Goal: Information Seeking & Learning: Learn about a topic

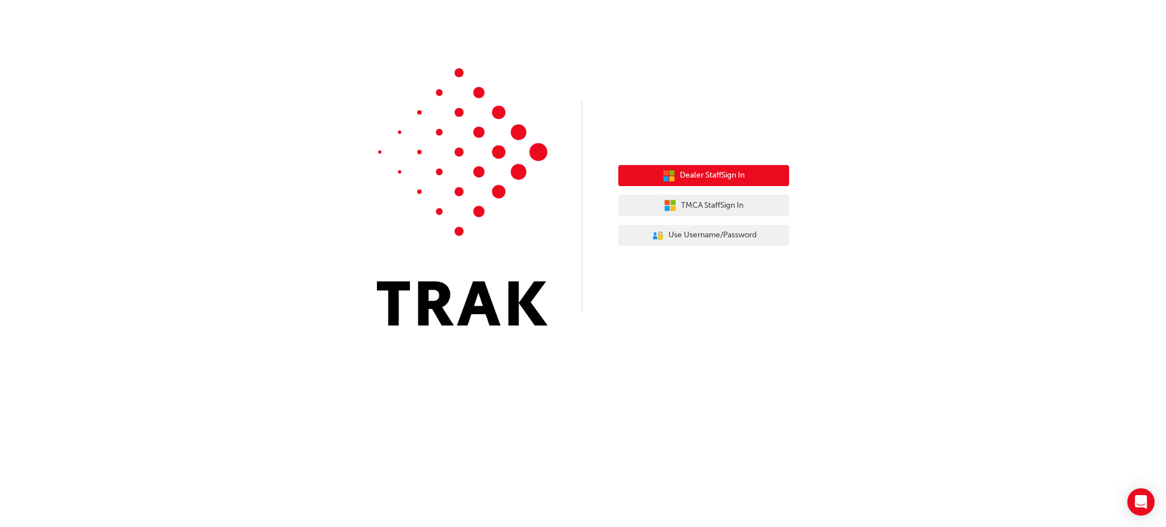
click at [695, 174] on span "Dealer Staff Sign In" at bounding box center [712, 175] width 65 height 13
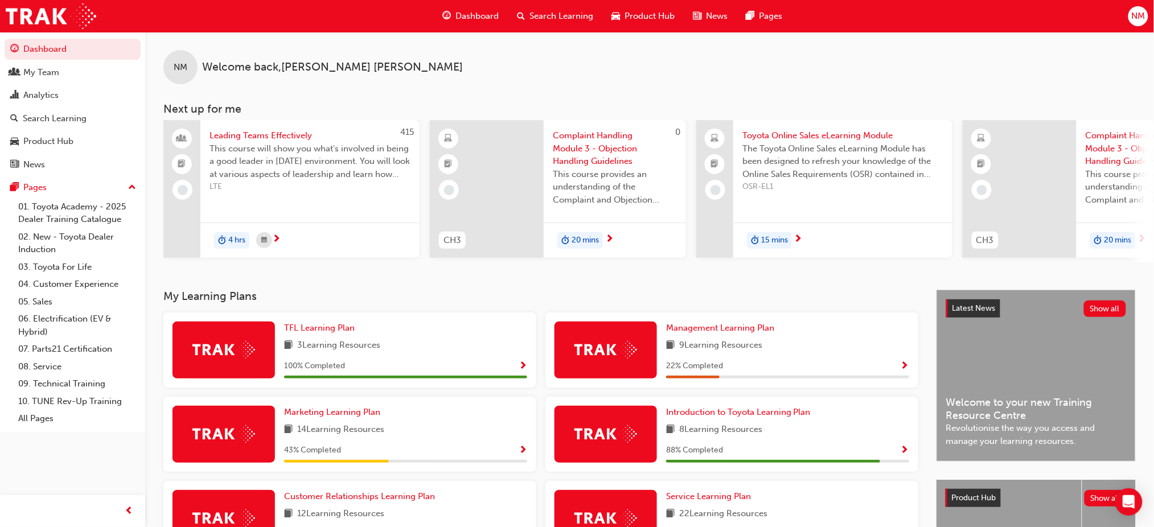
click at [552, 12] on span "Search Learning" at bounding box center [561, 16] width 64 height 13
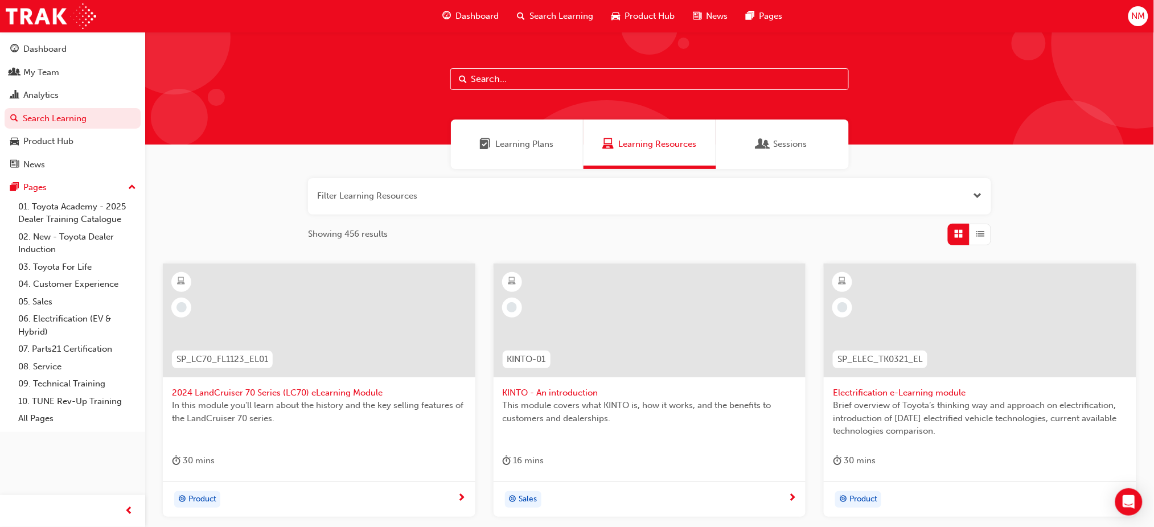
click at [505, 83] on input "text" at bounding box center [649, 79] width 399 height 22
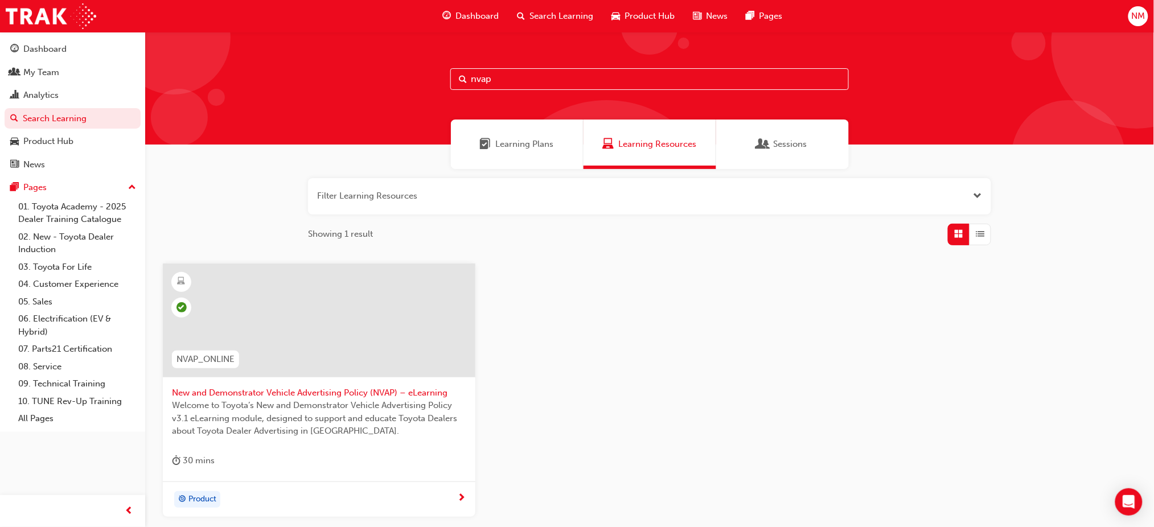
type input "nvap"
click at [373, 389] on span "New and Demonstrator Vehicle Advertising Policy (NVAP) – eLearning" at bounding box center [319, 393] width 294 height 13
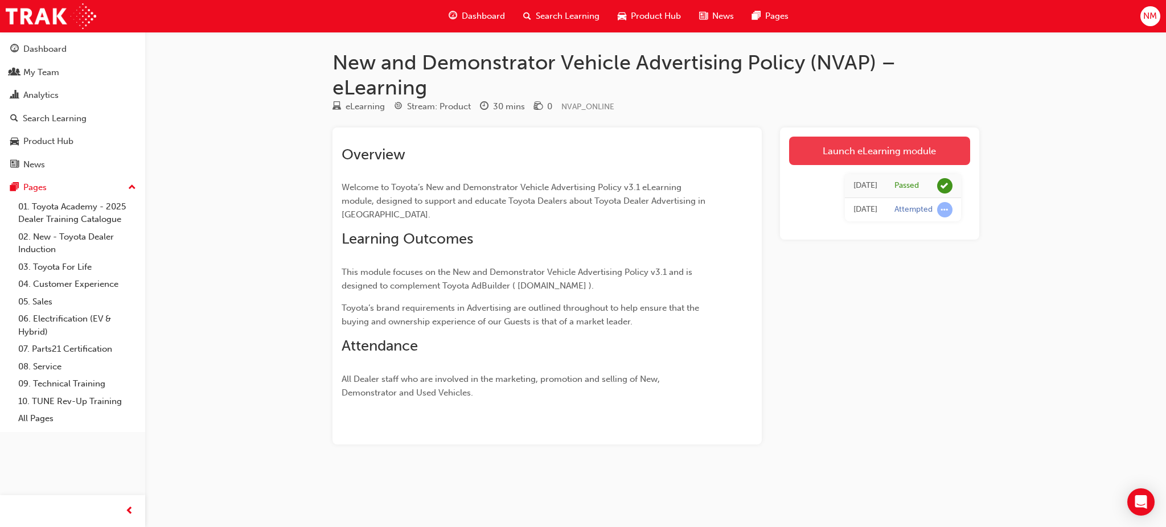
click at [876, 144] on link "Launch eLearning module" at bounding box center [879, 151] width 181 height 28
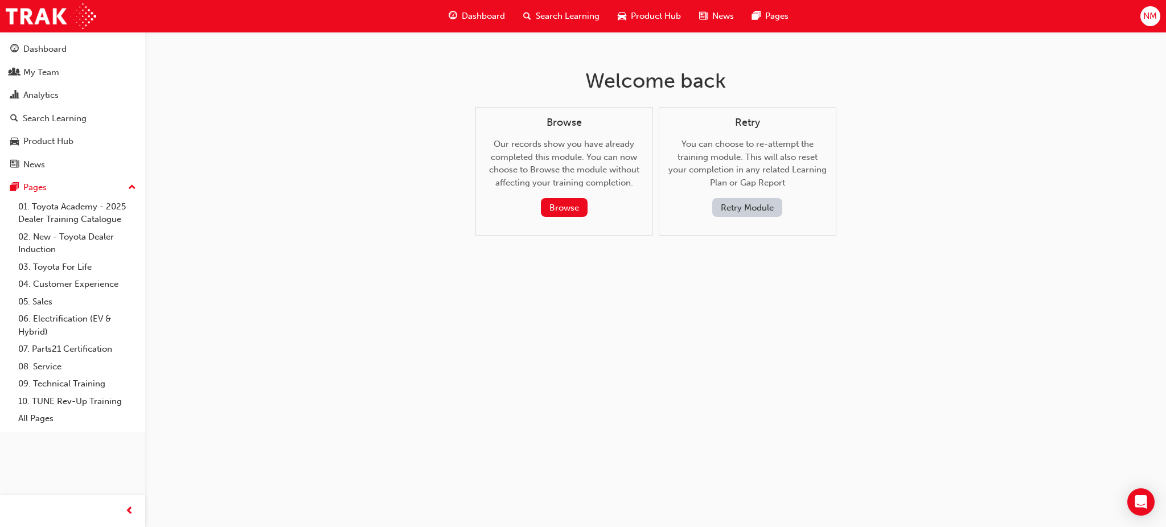
click at [750, 203] on button "Retry Module" at bounding box center [747, 207] width 70 height 19
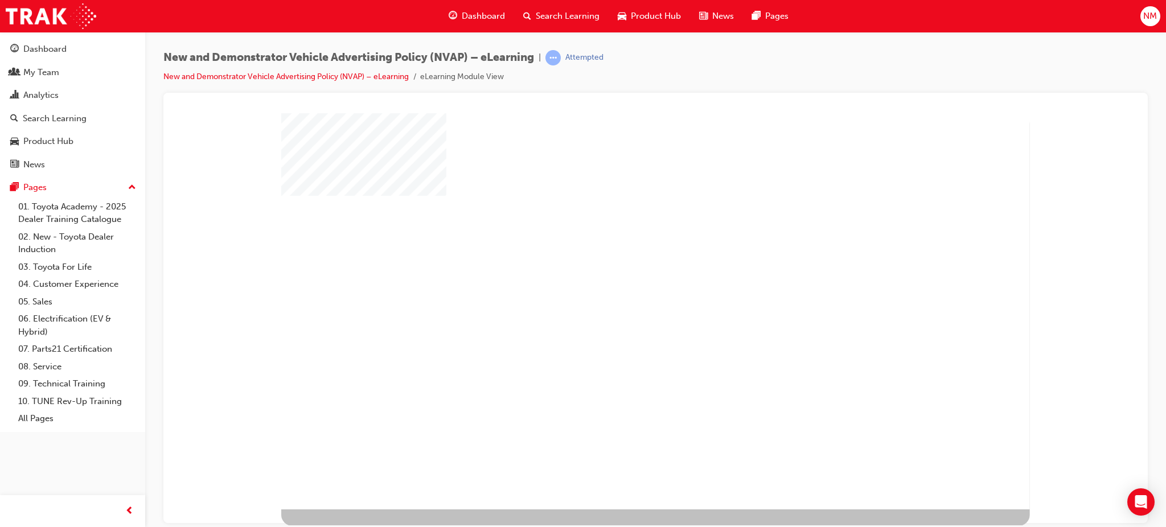
click at [623, 279] on div "play" at bounding box center [623, 279] width 0 height 0
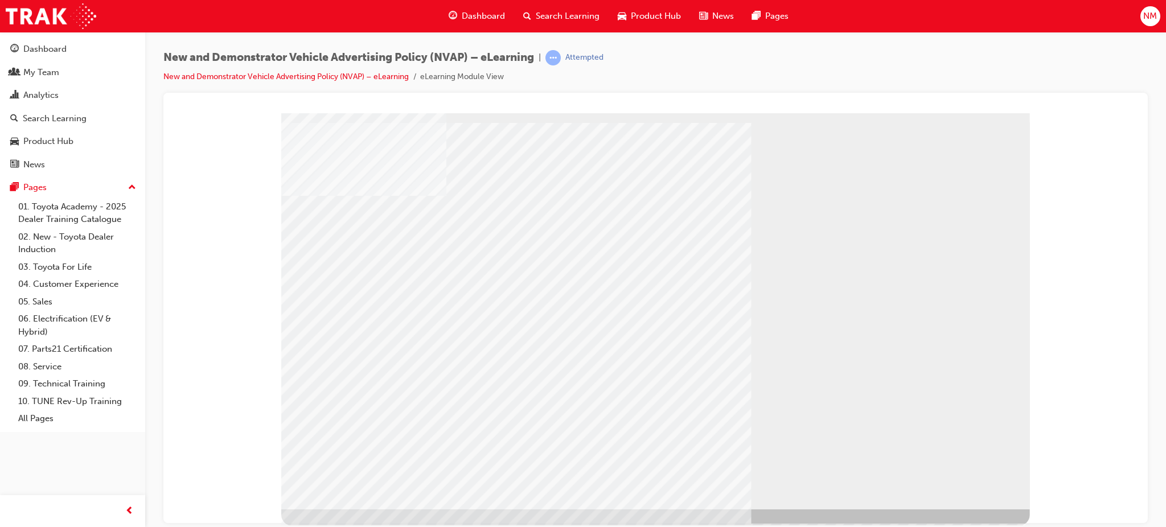
drag, startPoint x: 380, startPoint y: 421, endPoint x: 443, endPoint y: 425, distance: 63.9
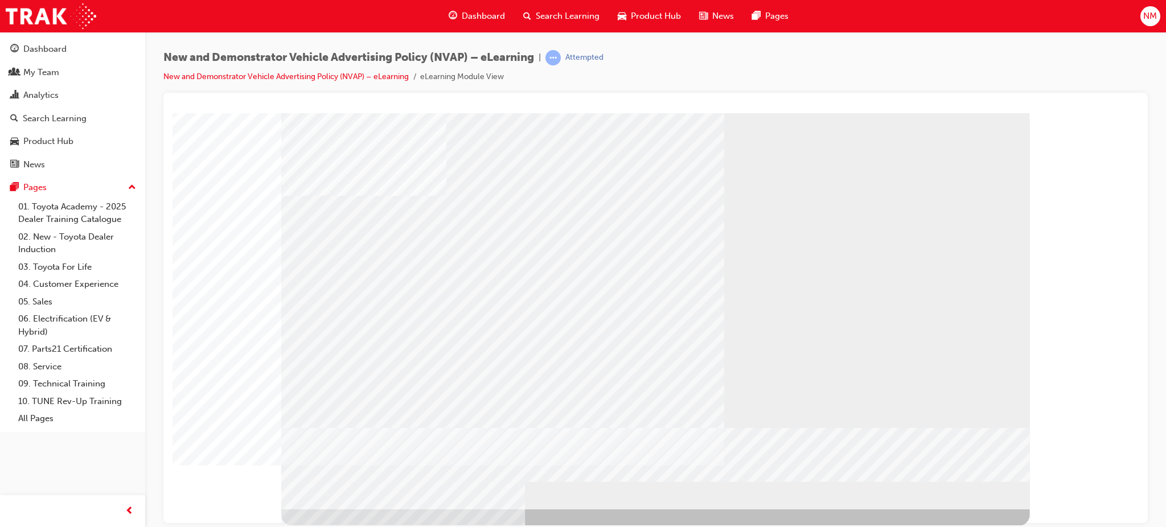
click at [938, 511] on div "multistate" at bounding box center [655, 319] width 749 height 413
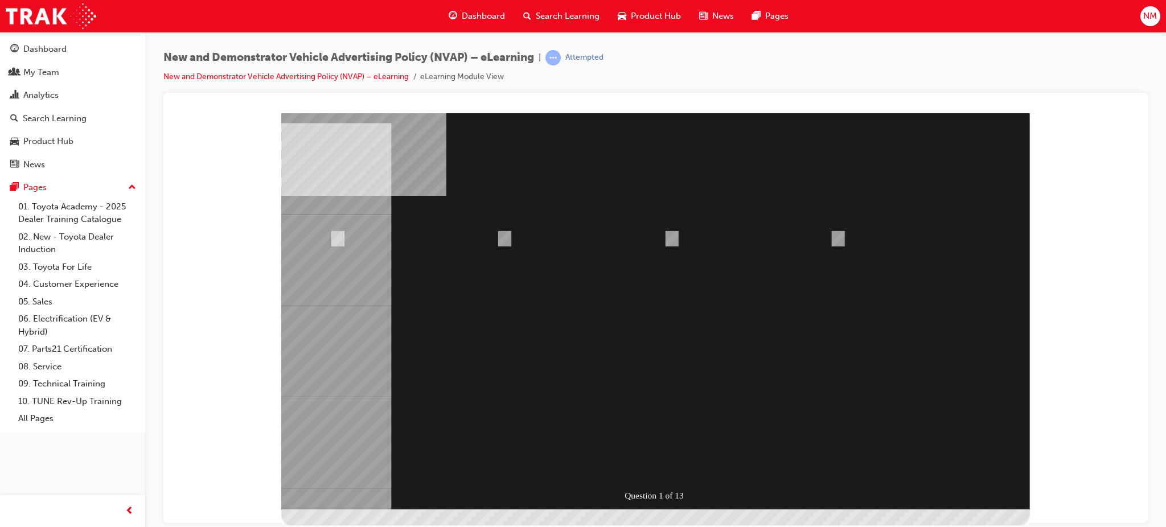
radio input "true"
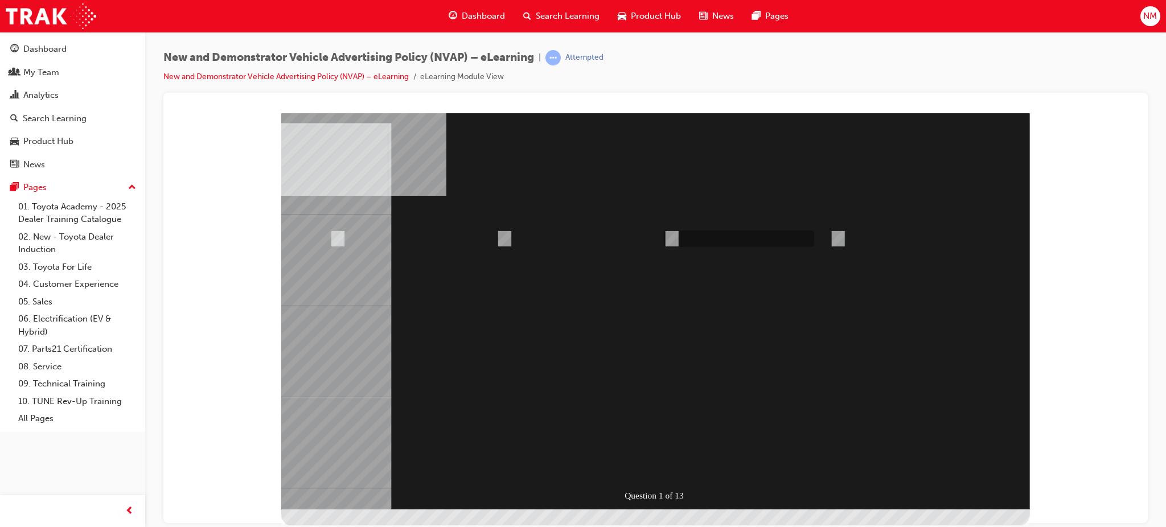
radio input "true"
click at [670, 236] on div at bounding box center [655, 311] width 749 height 396
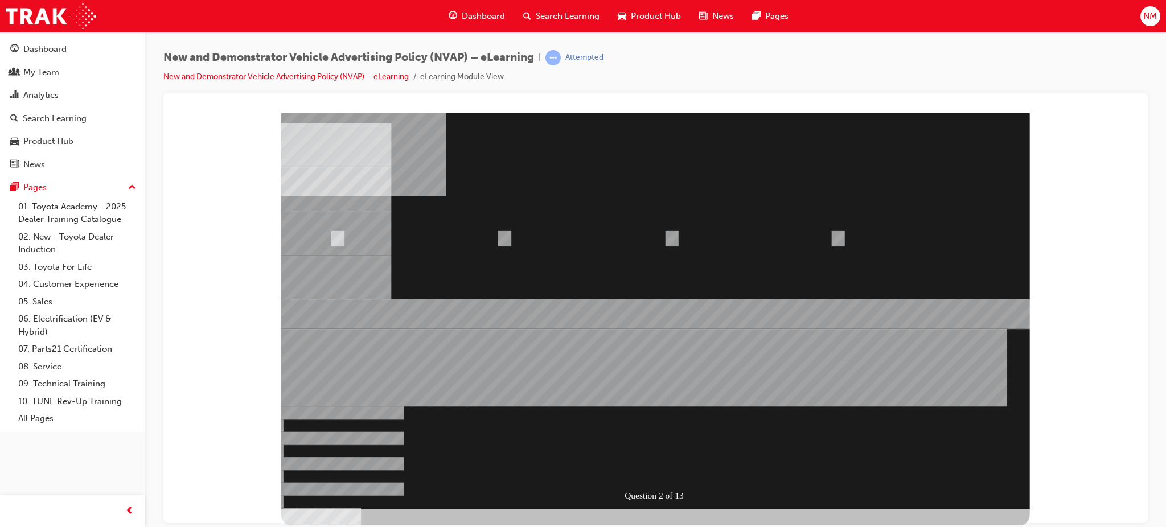
click at [506, 233] on div at bounding box center [655, 311] width 749 height 396
radio input "true"
click at [662, 466] on div at bounding box center [655, 311] width 749 height 396
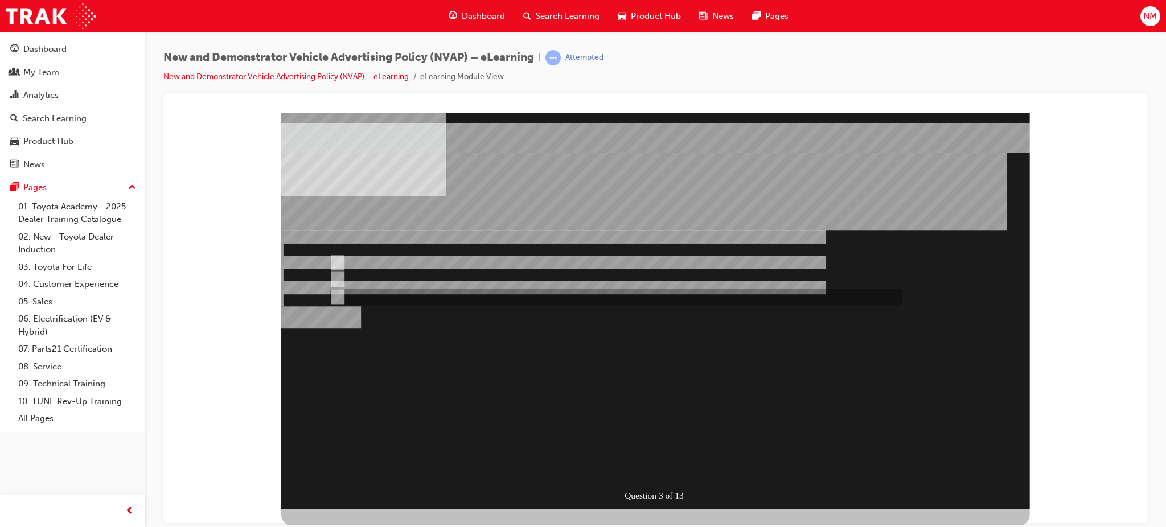
radio input "true"
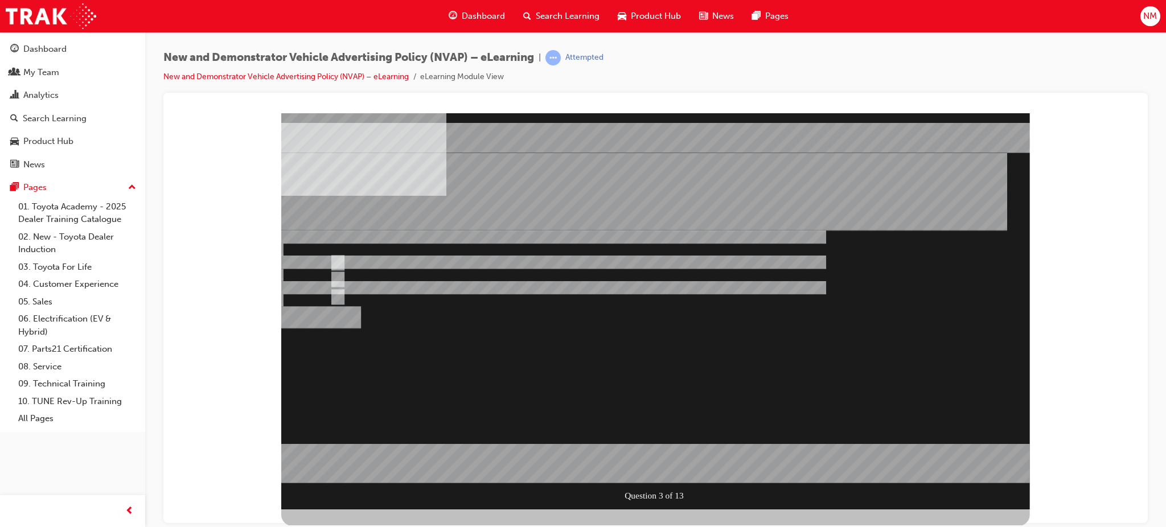
click at [674, 463] on div at bounding box center [655, 311] width 749 height 396
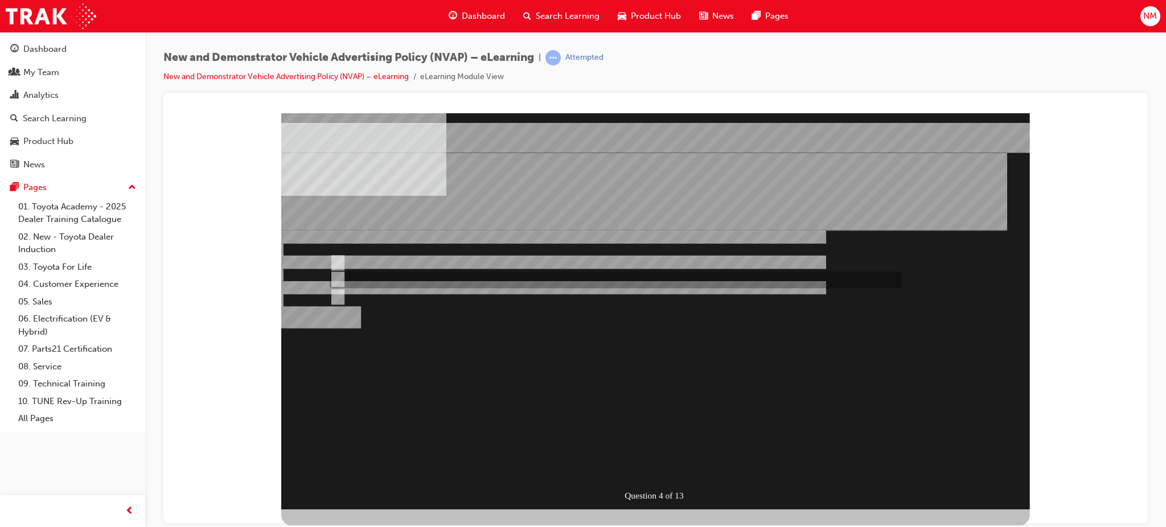
radio input "true"
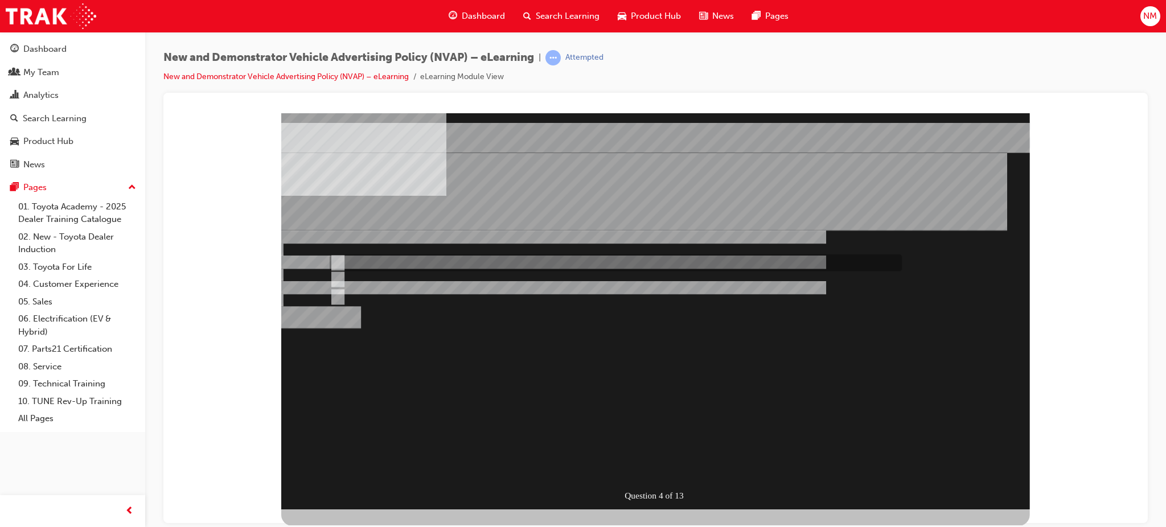
radio input "true"
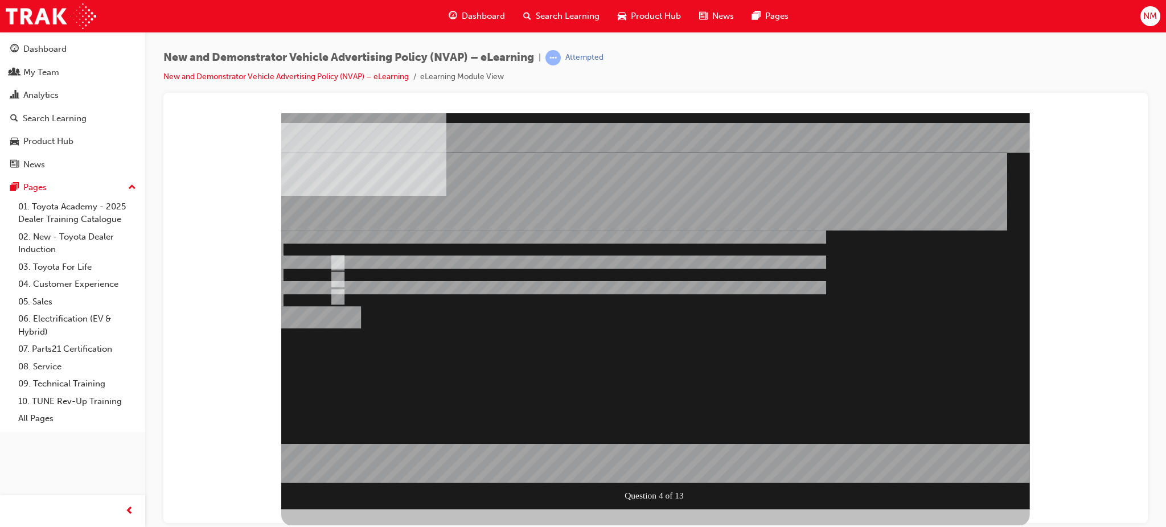
click at [654, 466] on div at bounding box center [655, 311] width 749 height 396
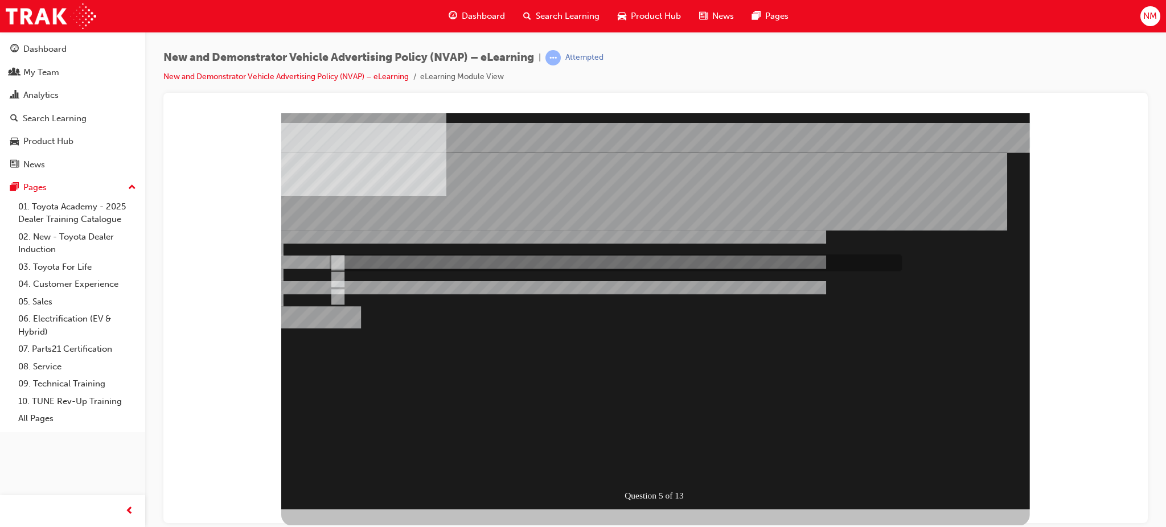
radio input "true"
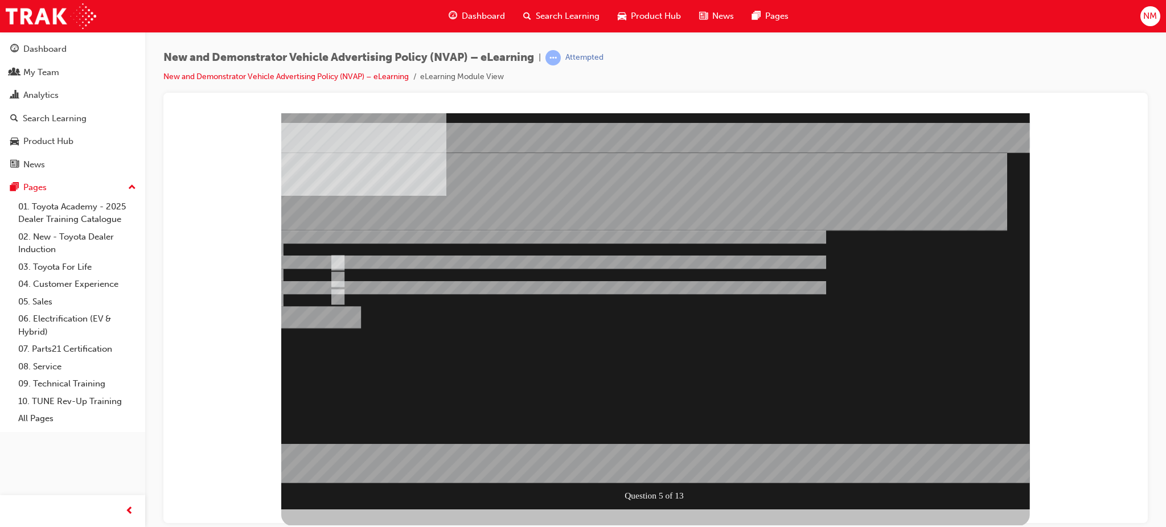
click at [650, 459] on div at bounding box center [655, 311] width 749 height 396
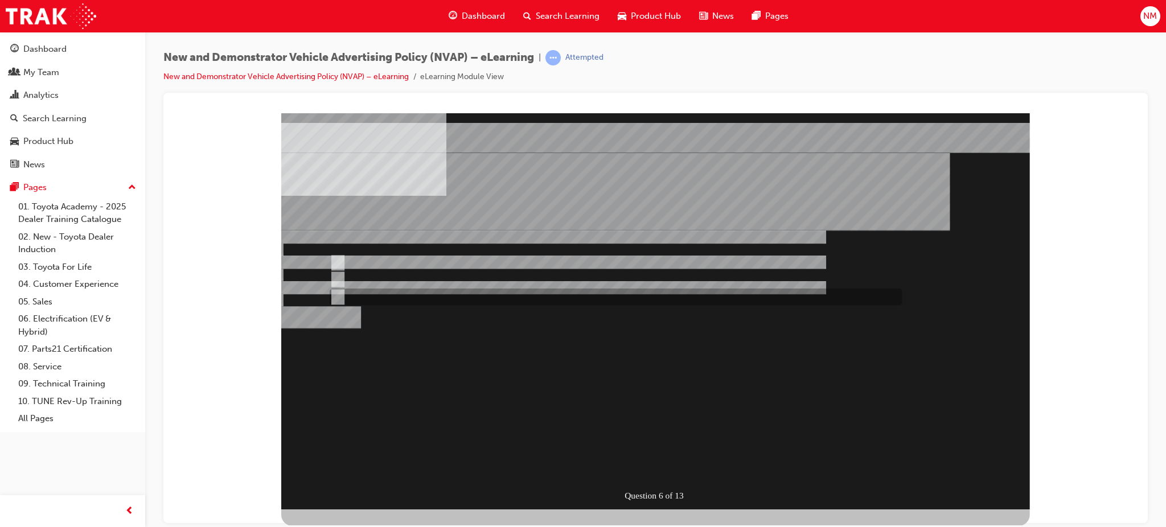
radio input "true"
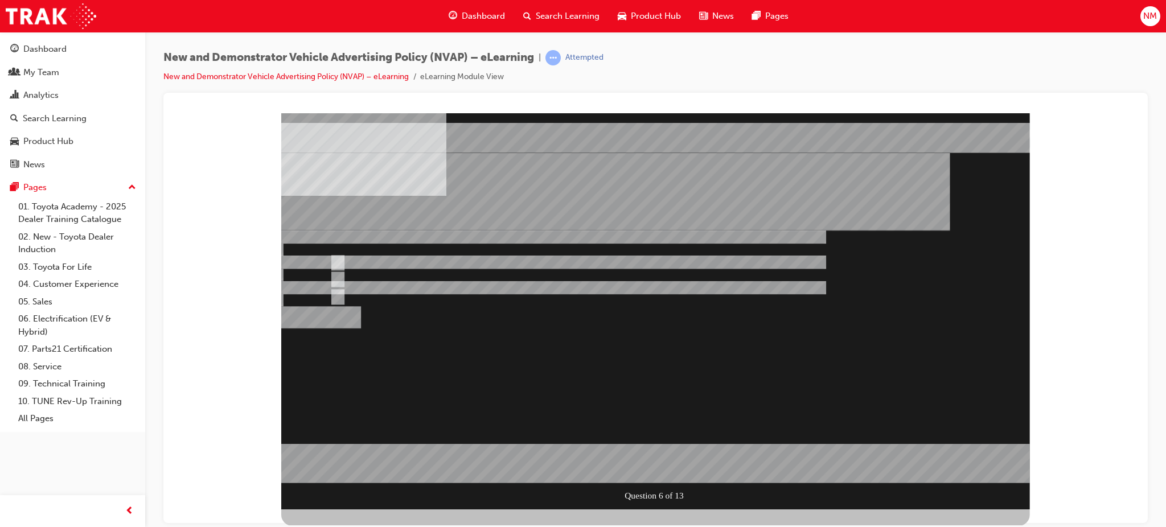
click at [656, 473] on div at bounding box center [655, 311] width 749 height 396
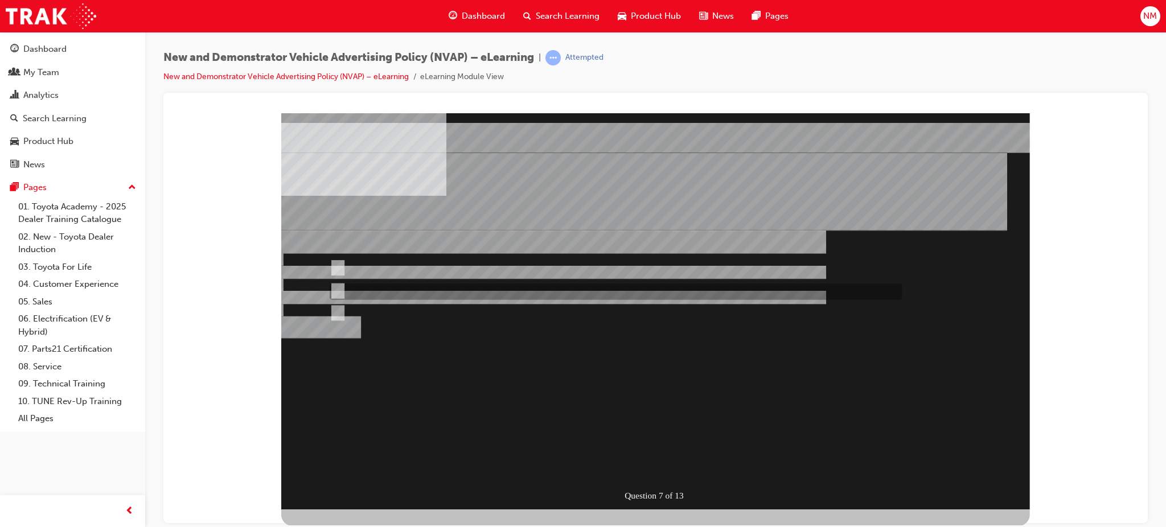
radio input "true"
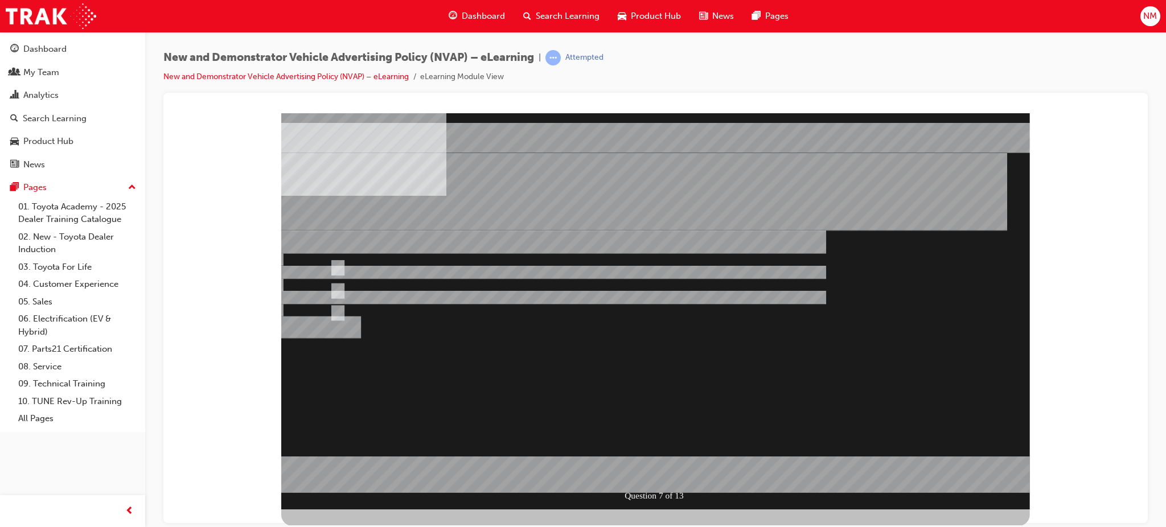
click at [338, 264] on div at bounding box center [655, 311] width 749 height 396
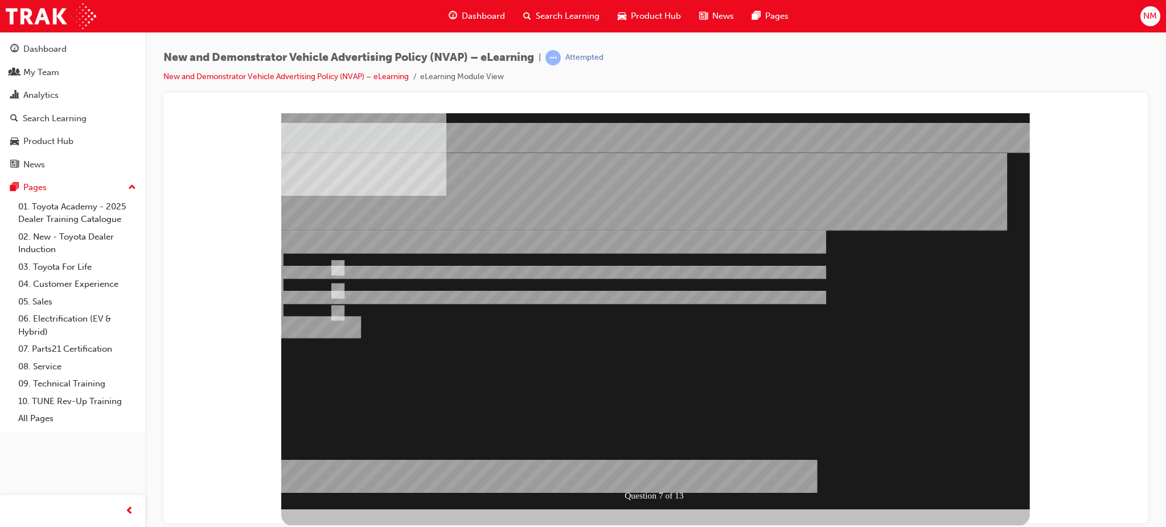
click at [647, 455] on div at bounding box center [655, 311] width 749 height 396
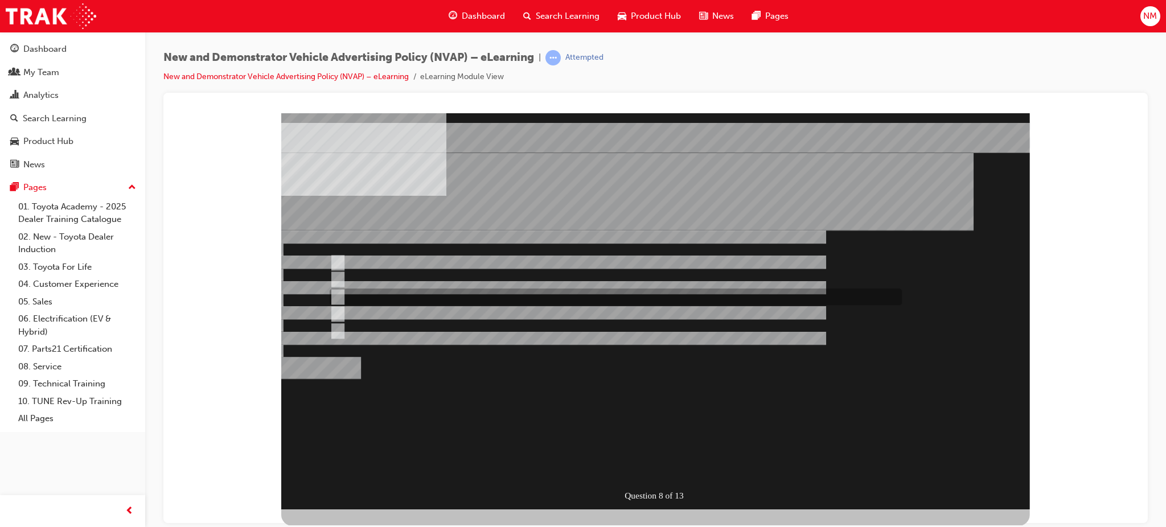
checkbox input "true"
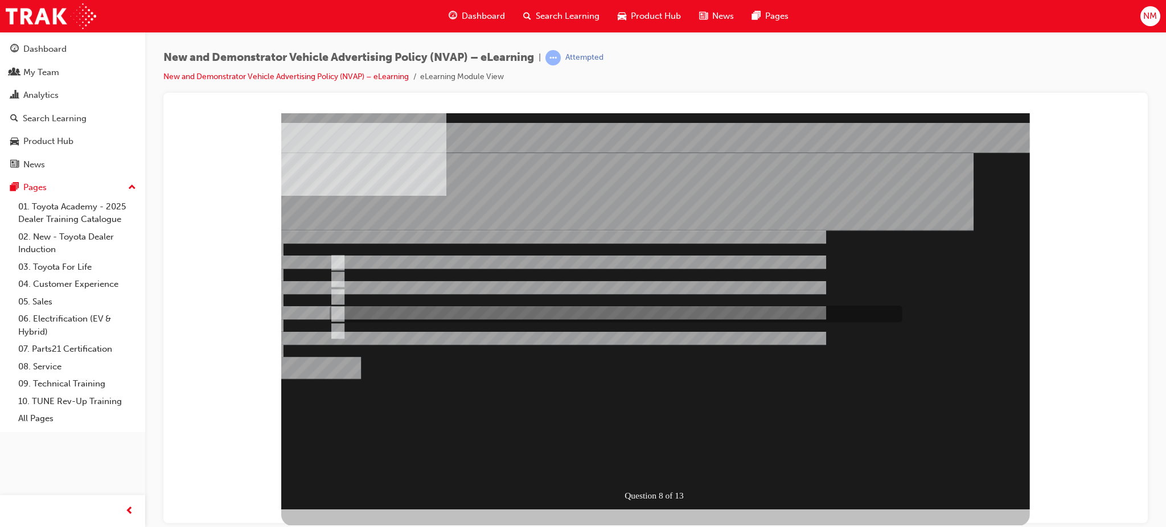
checkbox input "true"
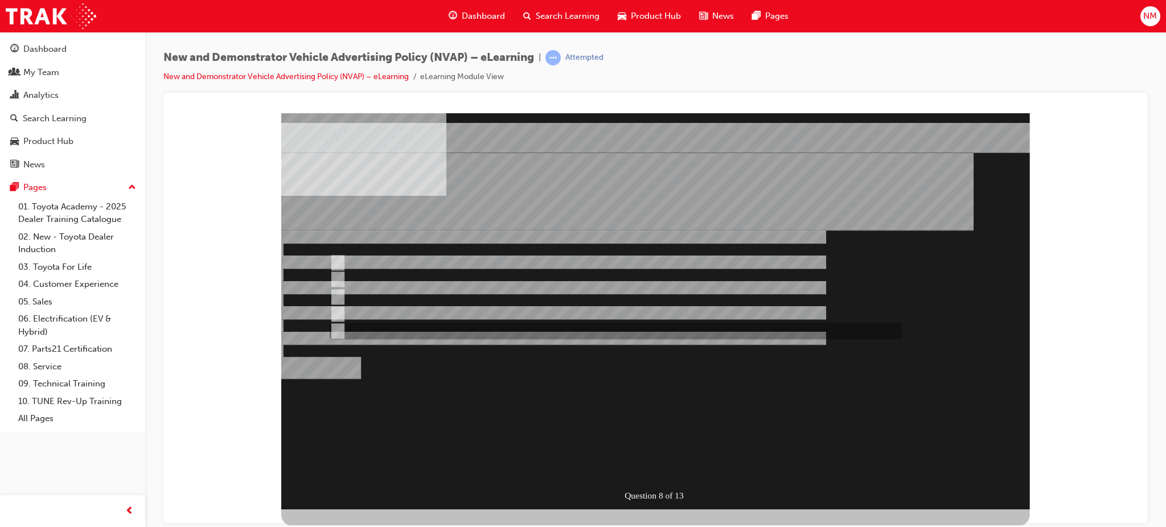
checkbox input "true"
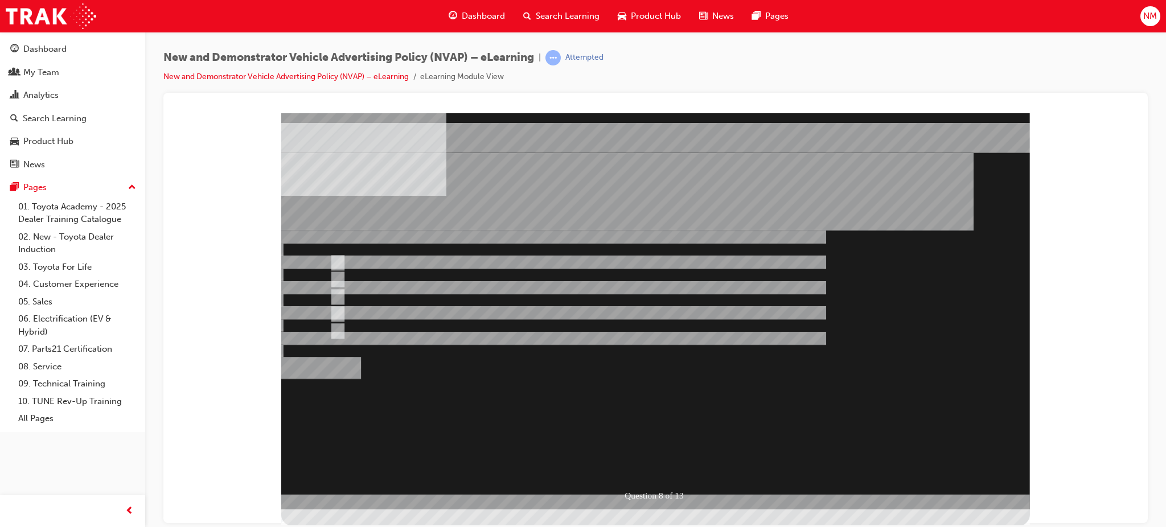
click at [654, 466] on div at bounding box center [655, 311] width 749 height 396
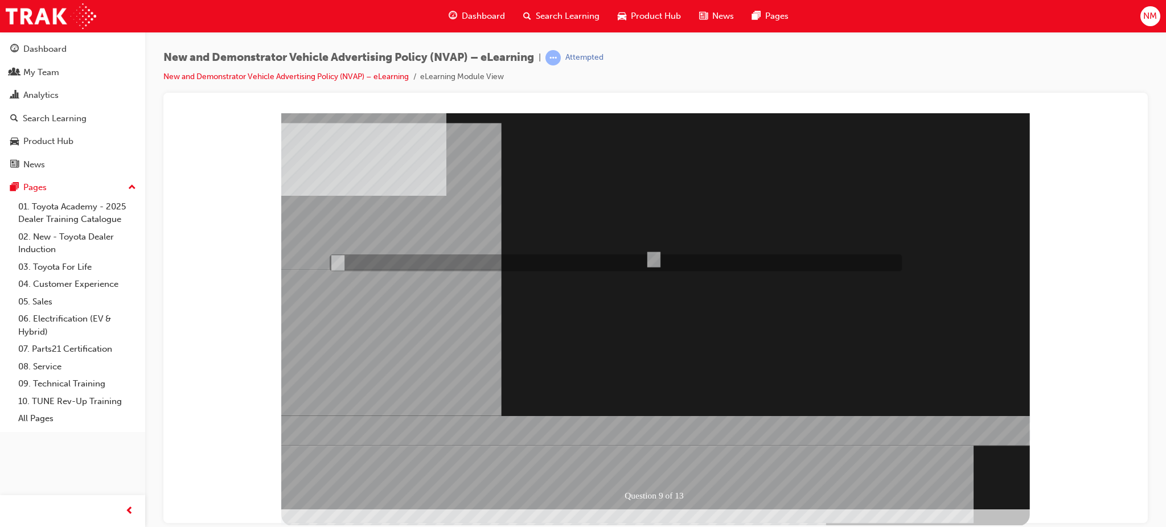
radio input "true"
click at [652, 459] on div at bounding box center [655, 311] width 749 height 396
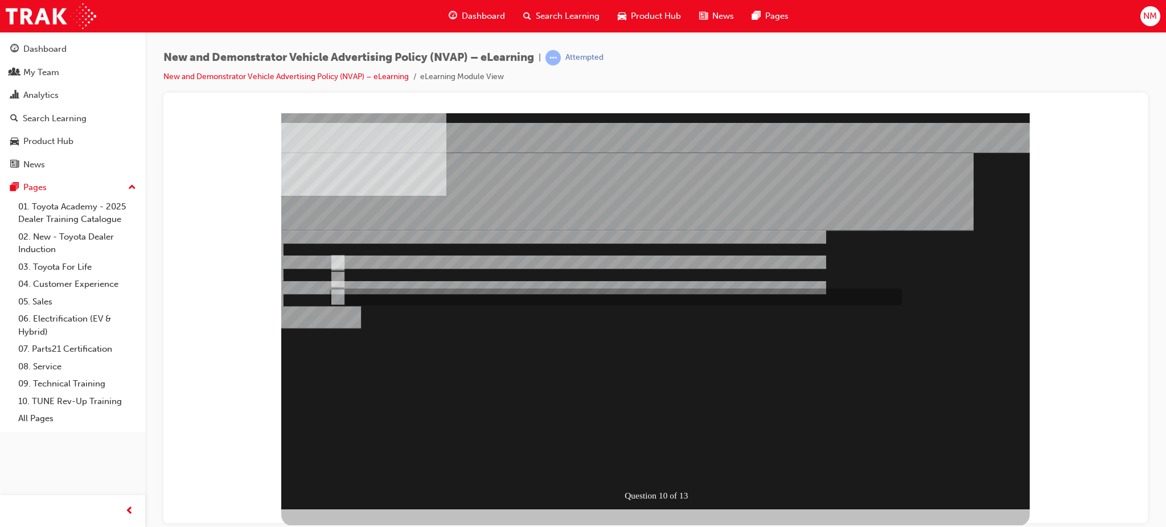
radio input "true"
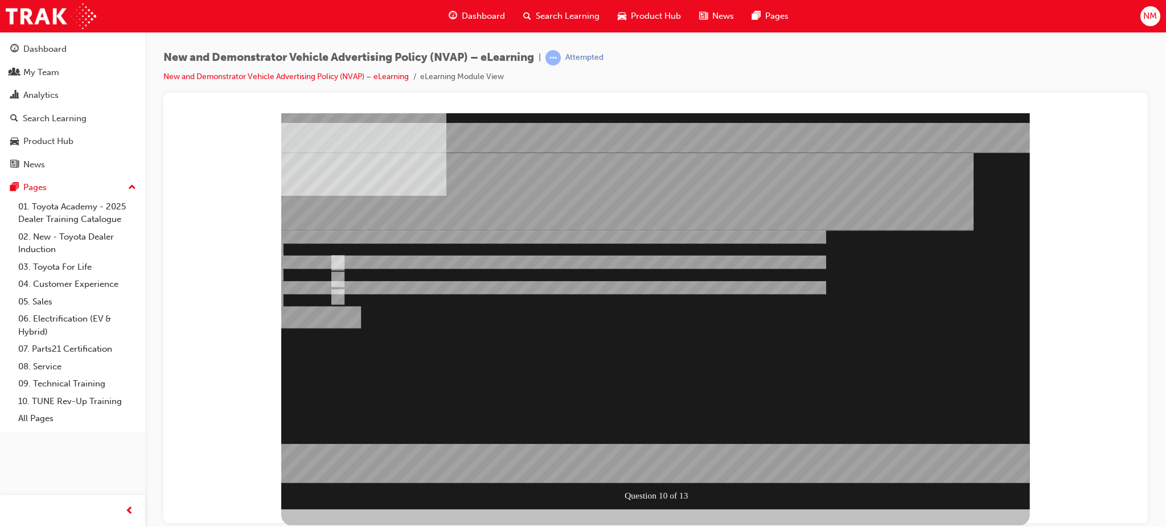
click at [646, 447] on div at bounding box center [655, 311] width 749 height 396
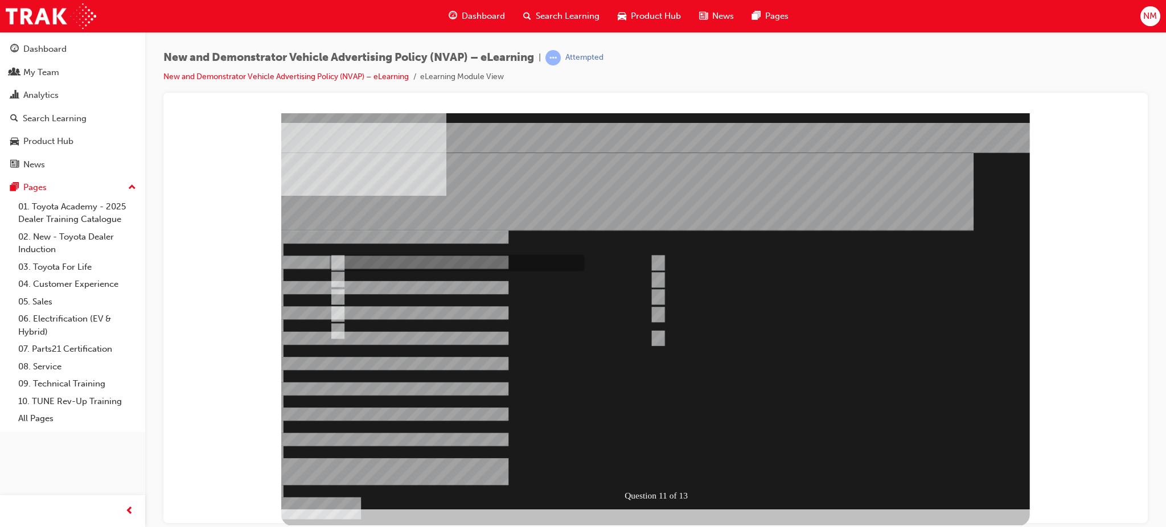
checkbox input "true"
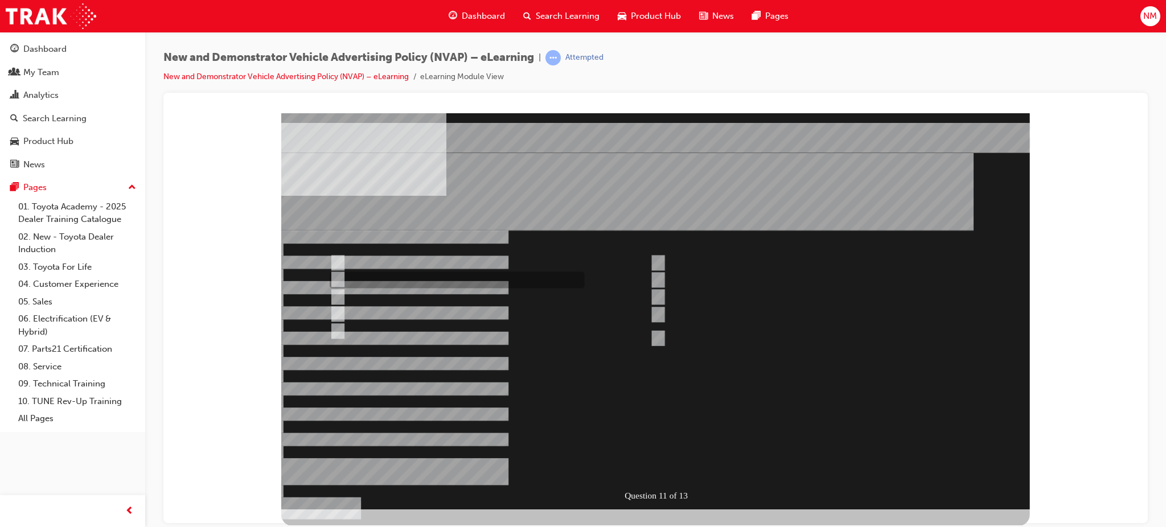
checkbox input "true"
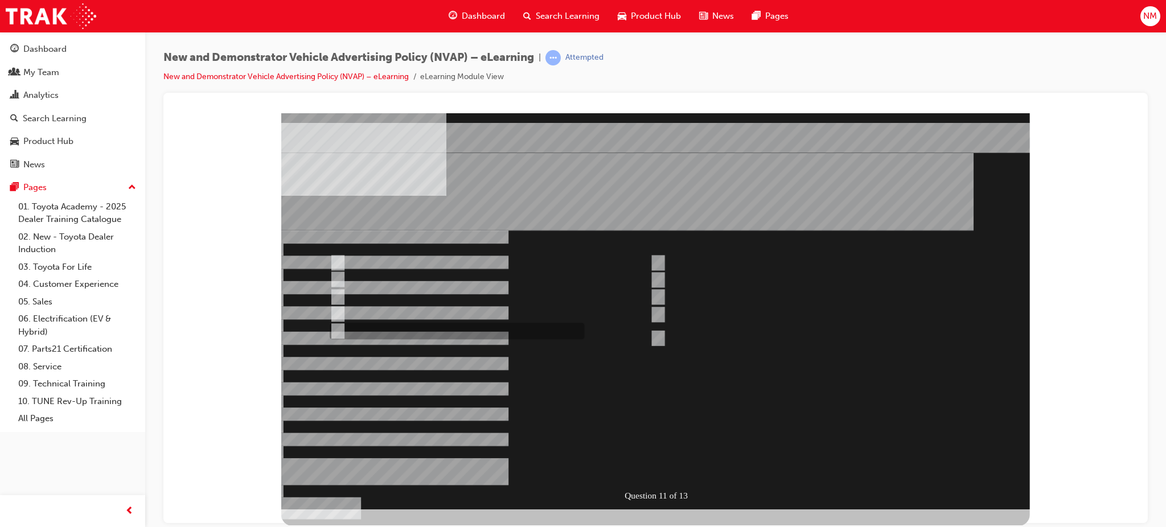
checkbox input "true"
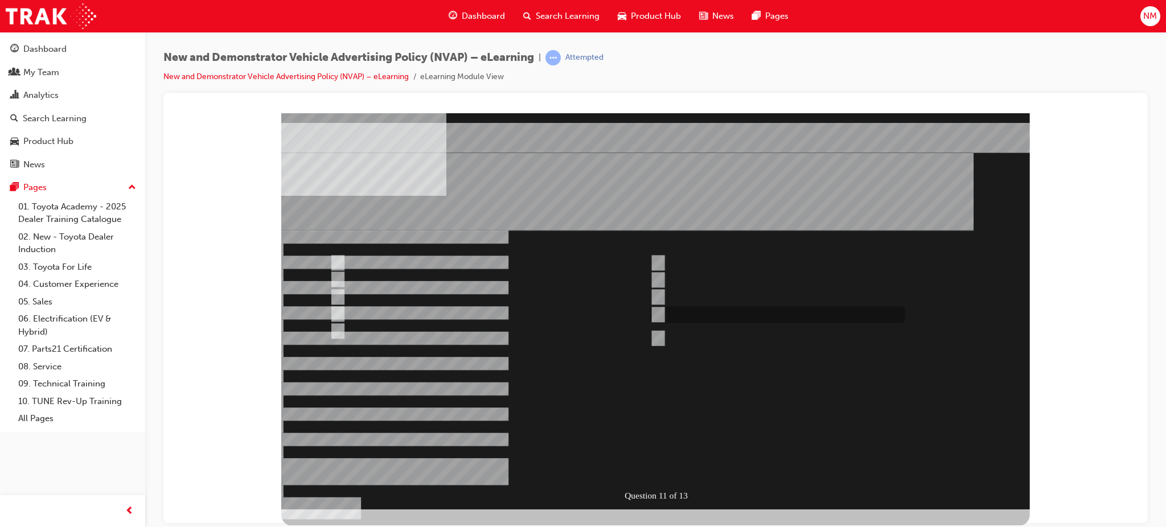
checkbox input "true"
click at [651, 459] on div at bounding box center [655, 311] width 749 height 396
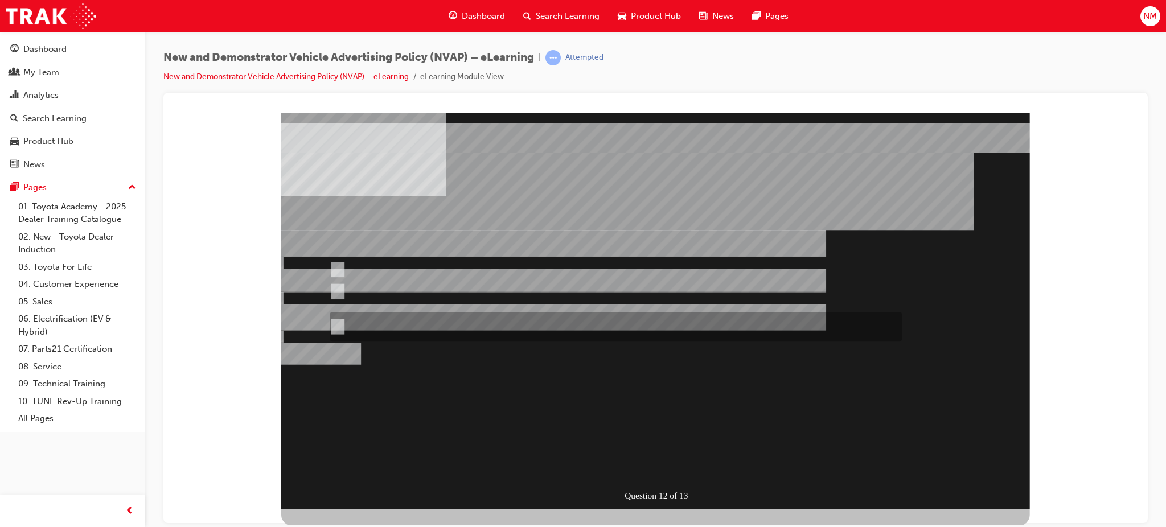
radio input "true"
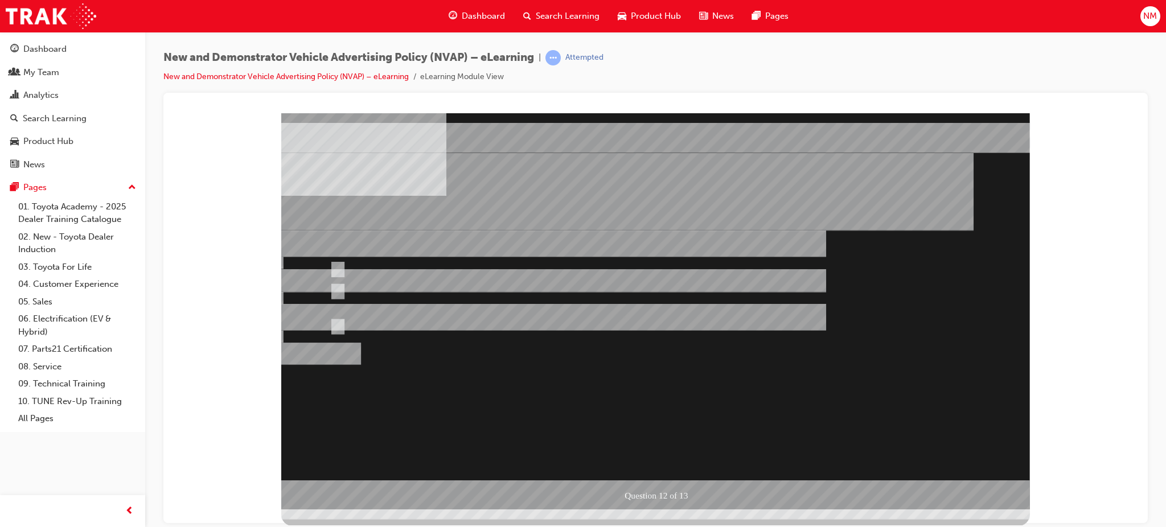
click at [648, 450] on div at bounding box center [655, 311] width 749 height 396
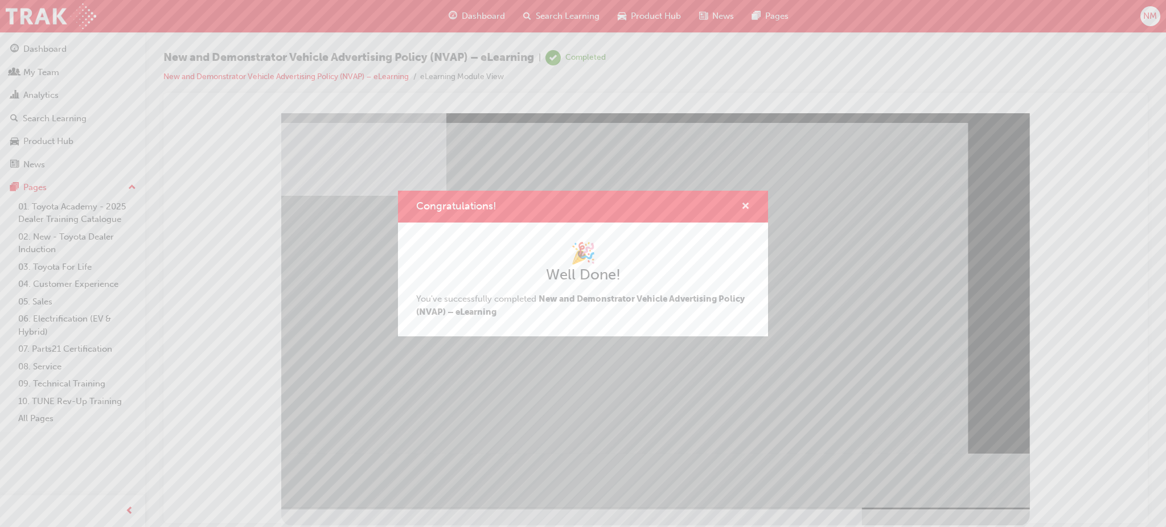
click at [745, 204] on span "cross-icon" at bounding box center [745, 207] width 9 height 10
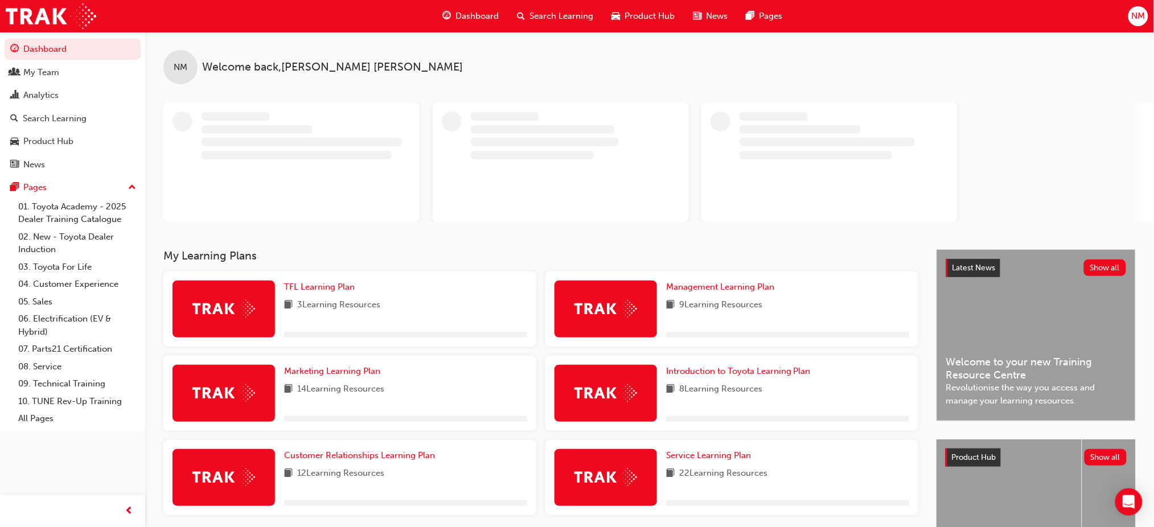
click at [1136, 18] on span "NM" at bounding box center [1138, 16] width 14 height 13
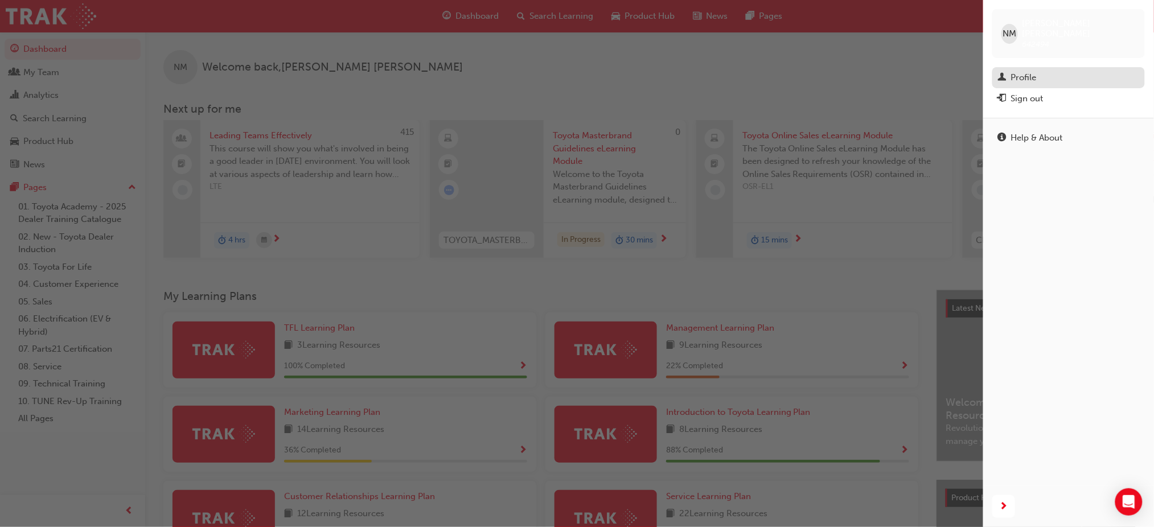
click at [1036, 71] on div "Profile" at bounding box center [1024, 77] width 26 height 13
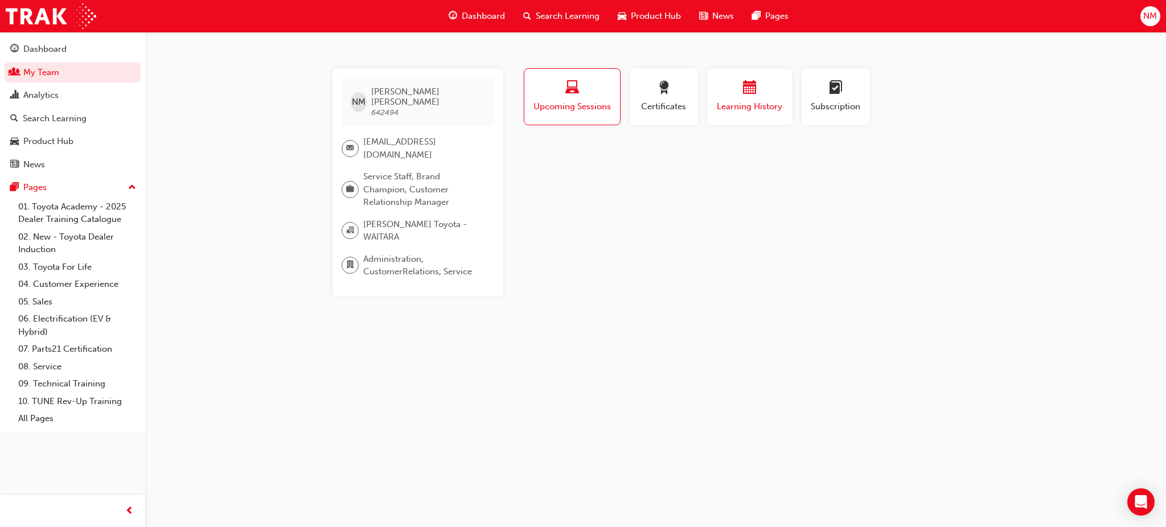
click at [759, 90] on div "button" at bounding box center [750, 90] width 68 height 18
click at [757, 95] on div "button" at bounding box center [750, 90] width 68 height 18
